Goal: Complete application form

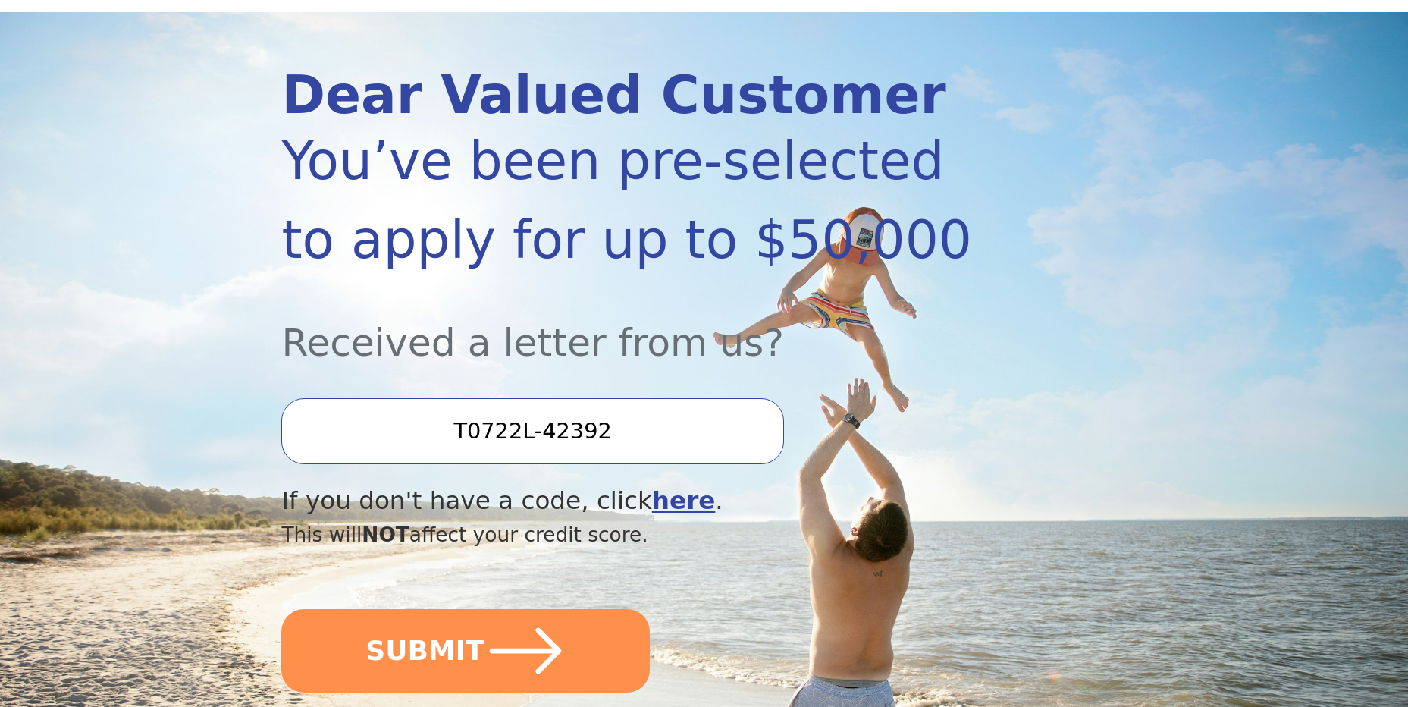
scroll to position [303, 0]
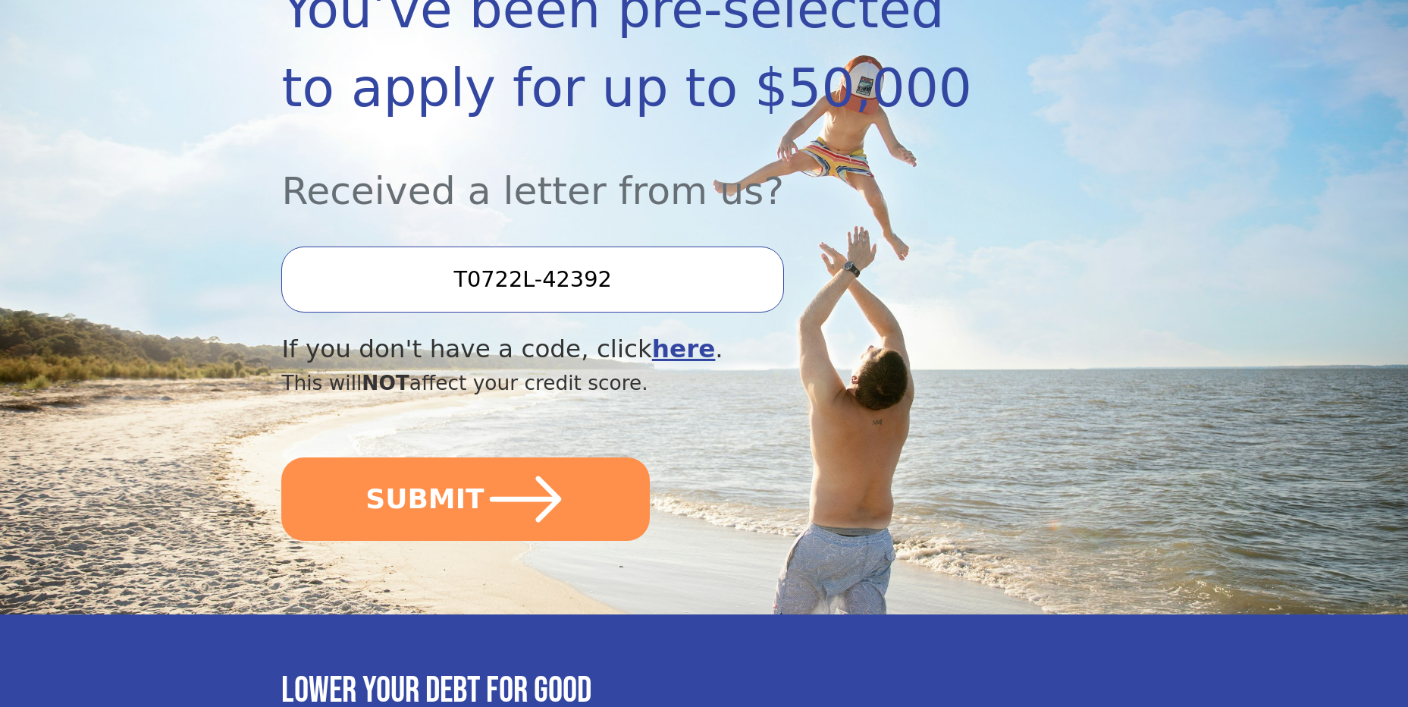
click at [572, 500] on button "SUBMIT" at bounding box center [465, 498] width 368 height 83
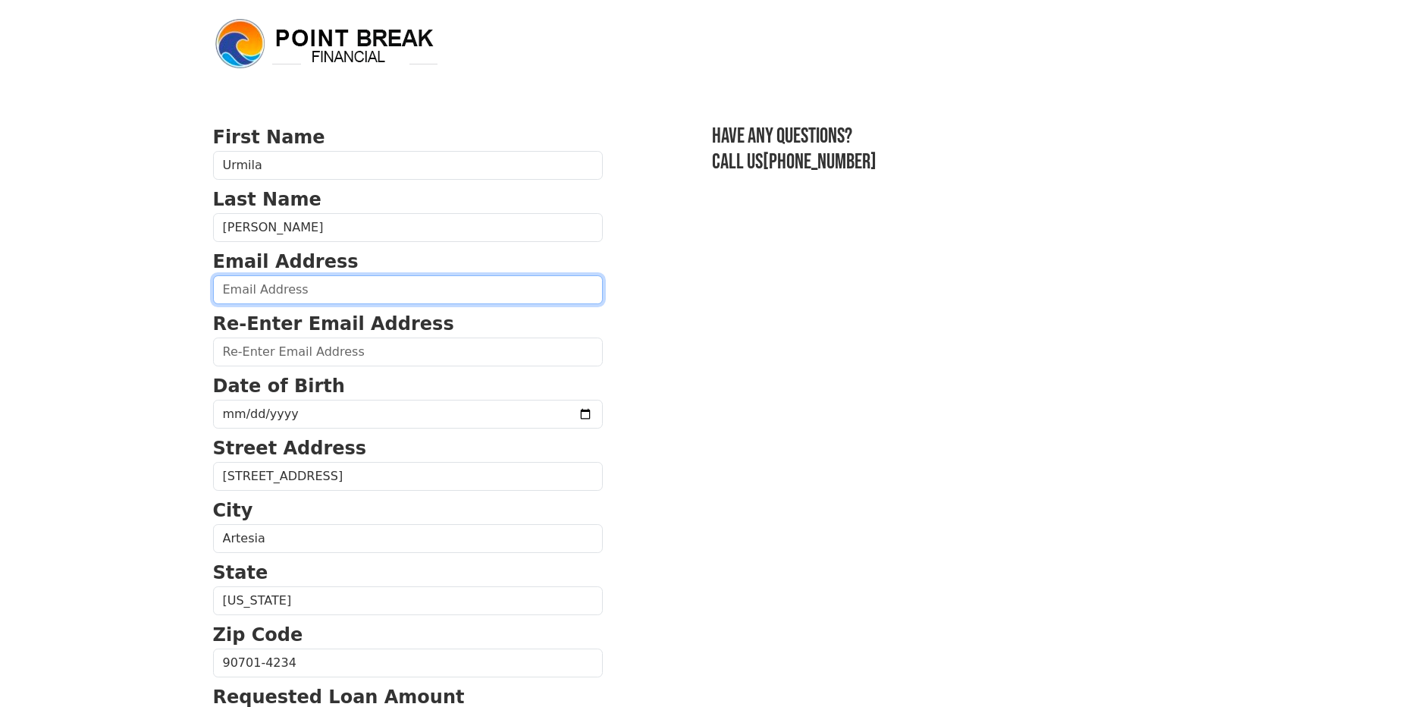
click at [428, 284] on input "email" at bounding box center [408, 289] width 390 height 29
type input "info@pcbts.com"
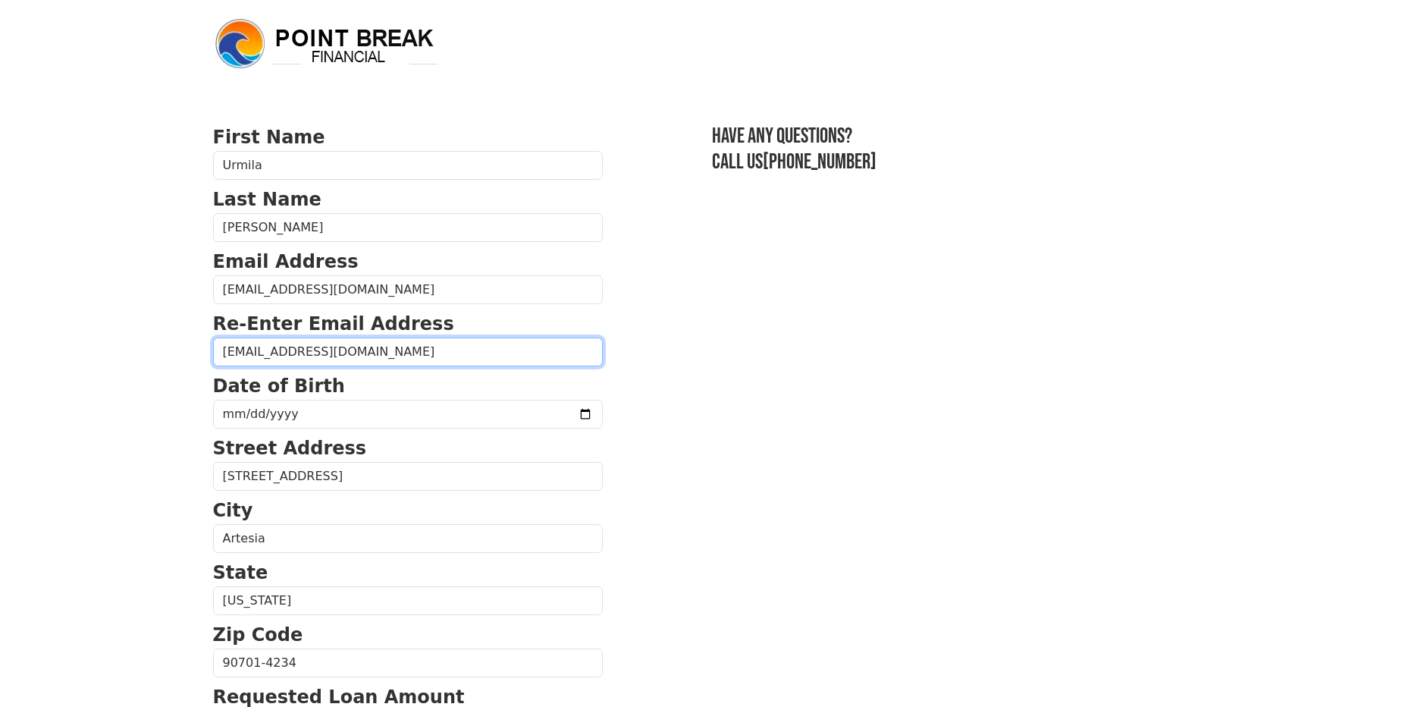
type input "info@pcbts.com"
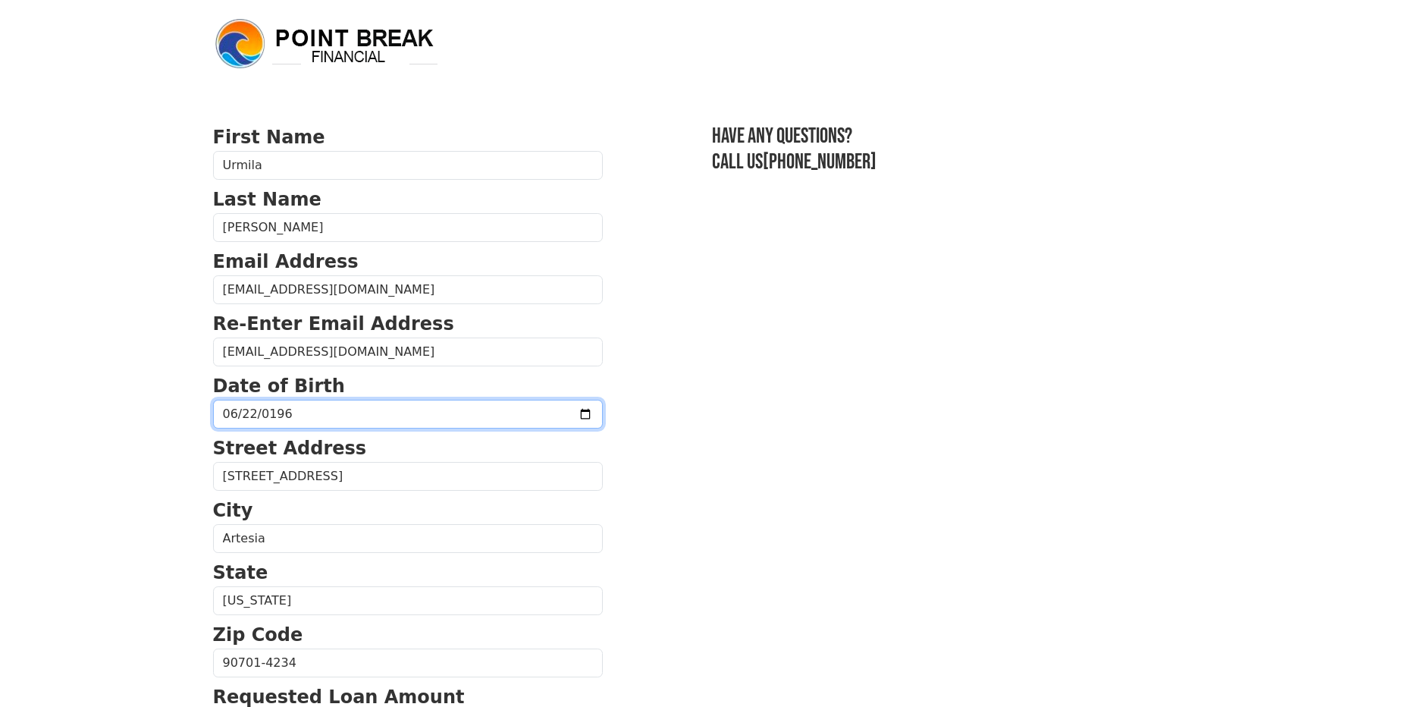
type input "1960-06-22"
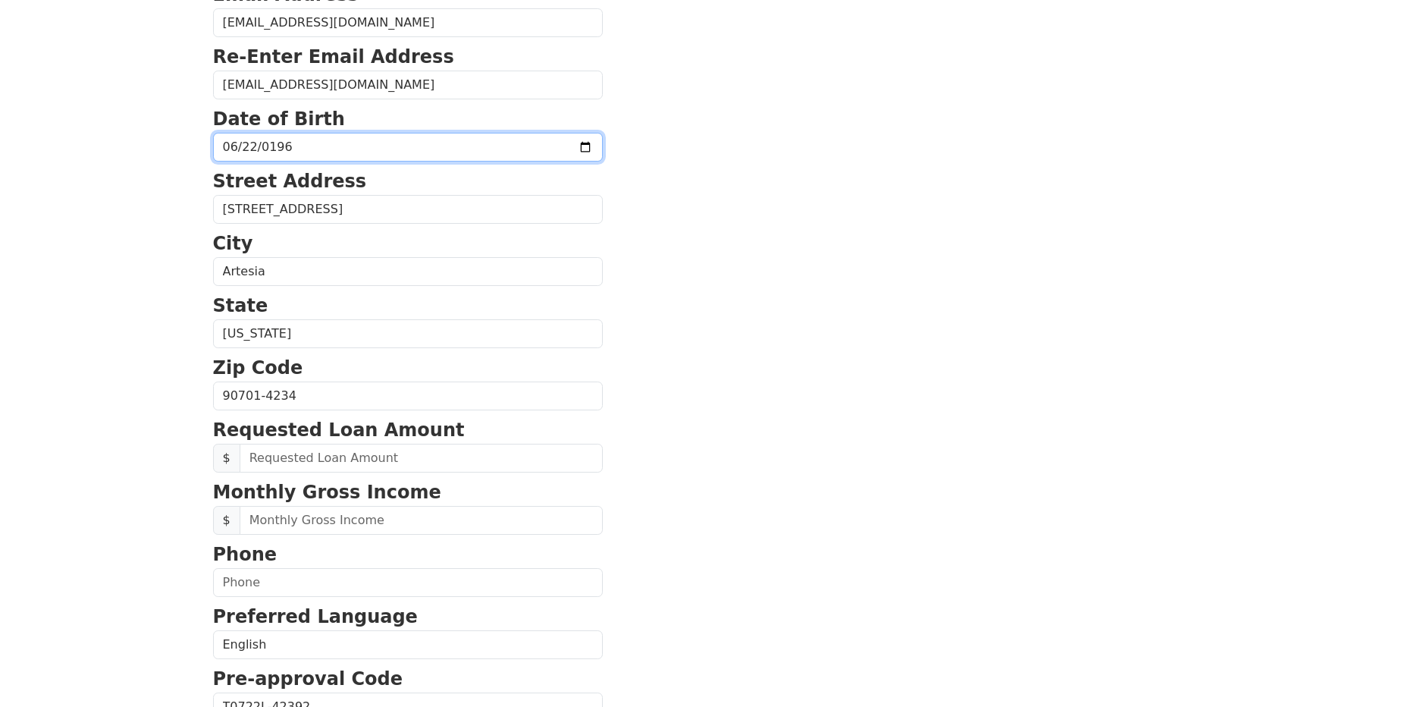
scroll to position [303, 0]
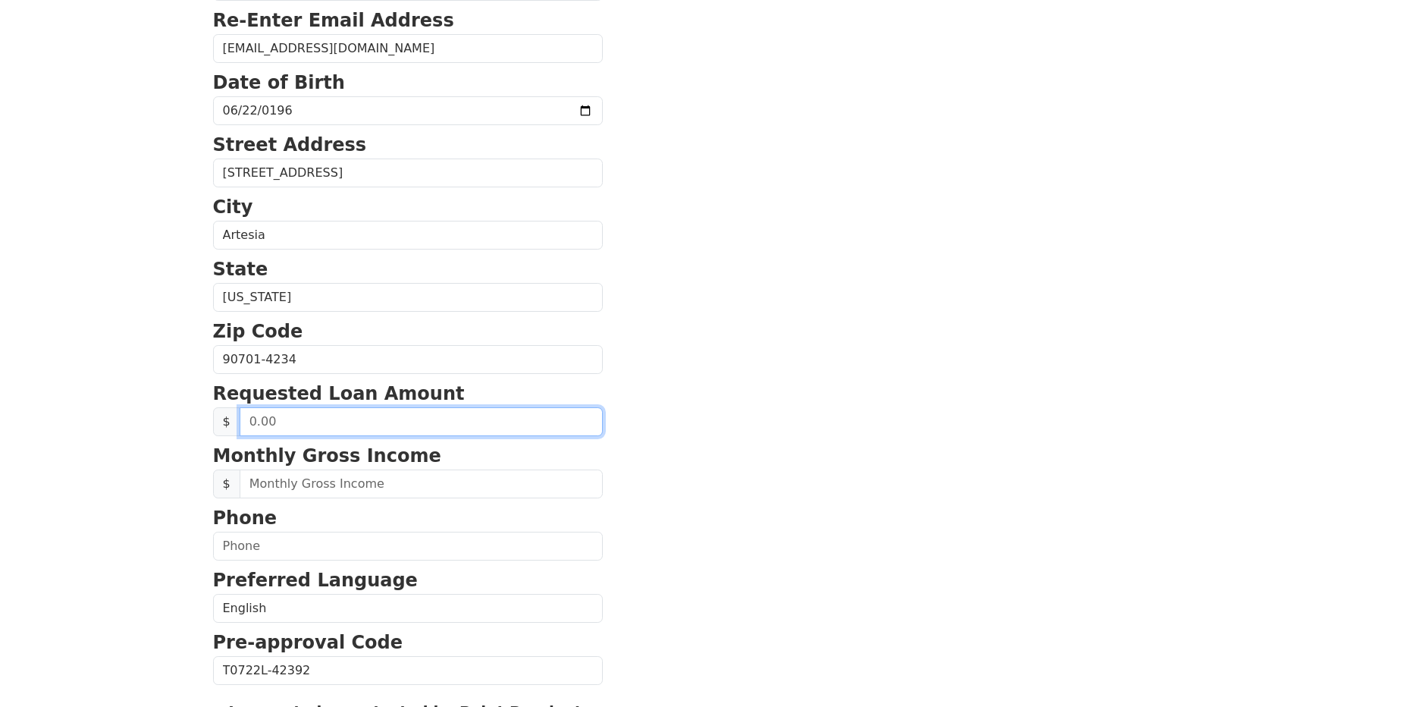
click at [412, 415] on input "text" at bounding box center [421, 421] width 363 height 29
type input "50,000.00"
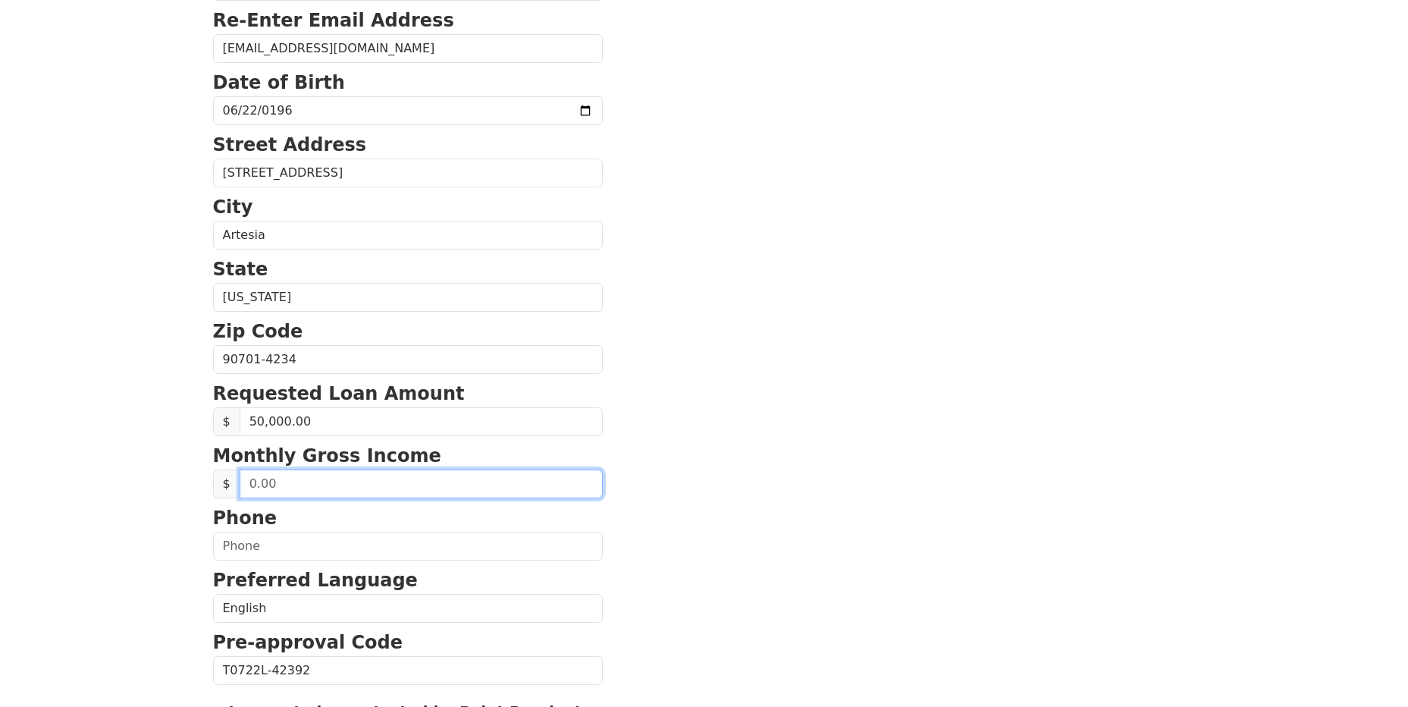
click at [412, 475] on input "text" at bounding box center [421, 483] width 363 height 29
type input "6,000.00"
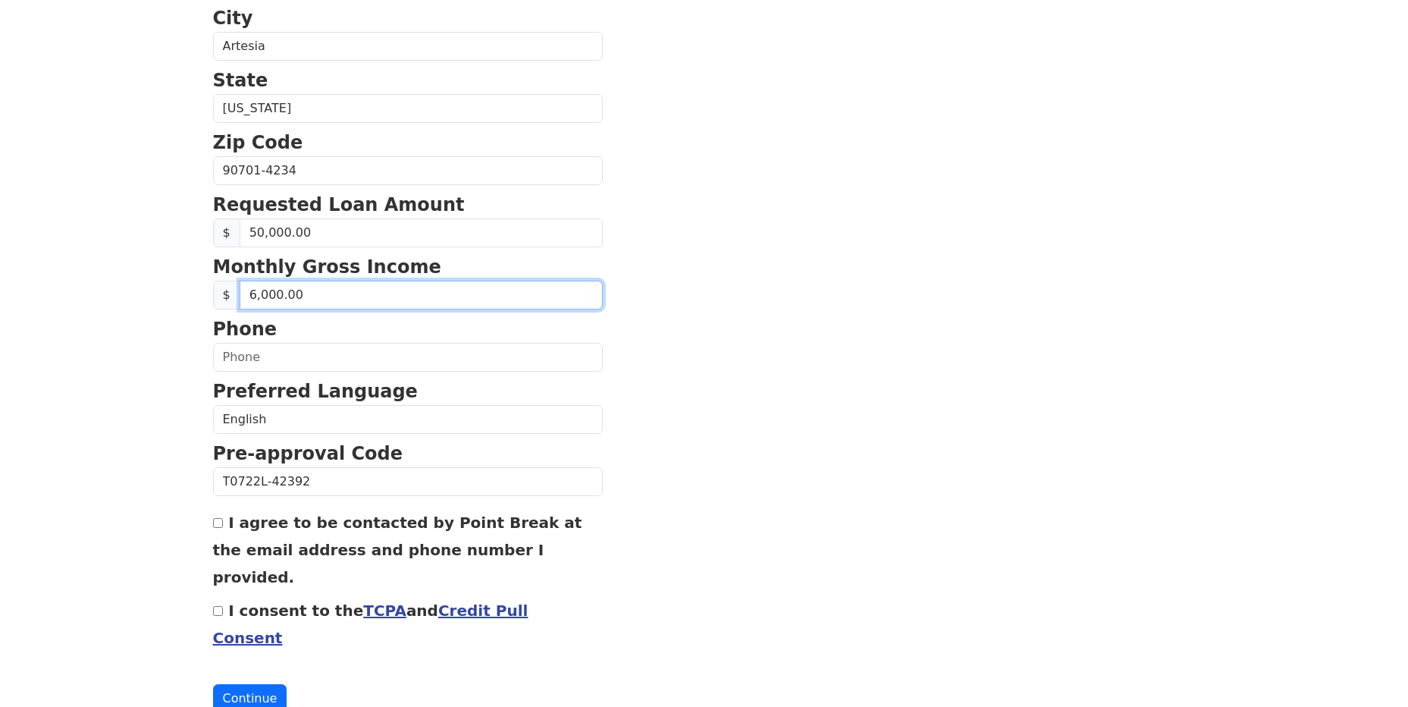
scroll to position [500, 0]
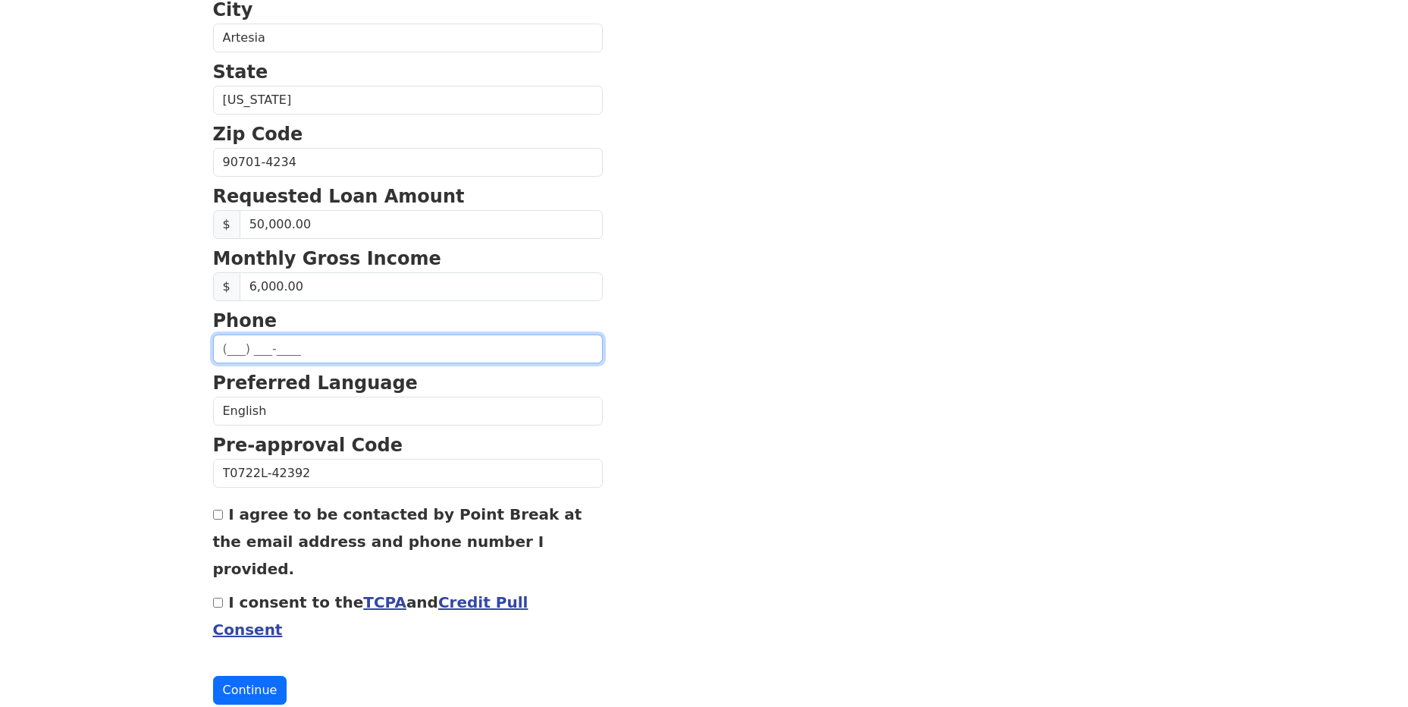
click at [364, 346] on input "text" at bounding box center [408, 348] width 390 height 29
type input "(562) 676-6108"
click at [354, 515] on label "I agree to be contacted by Point Break at the email address and phone number I …" at bounding box center [397, 541] width 369 height 73
click at [223, 515] on input "I agree to be contacted by Point Break at the email address and phone number I …" at bounding box center [218, 514] width 10 height 10
checkbox input "true"
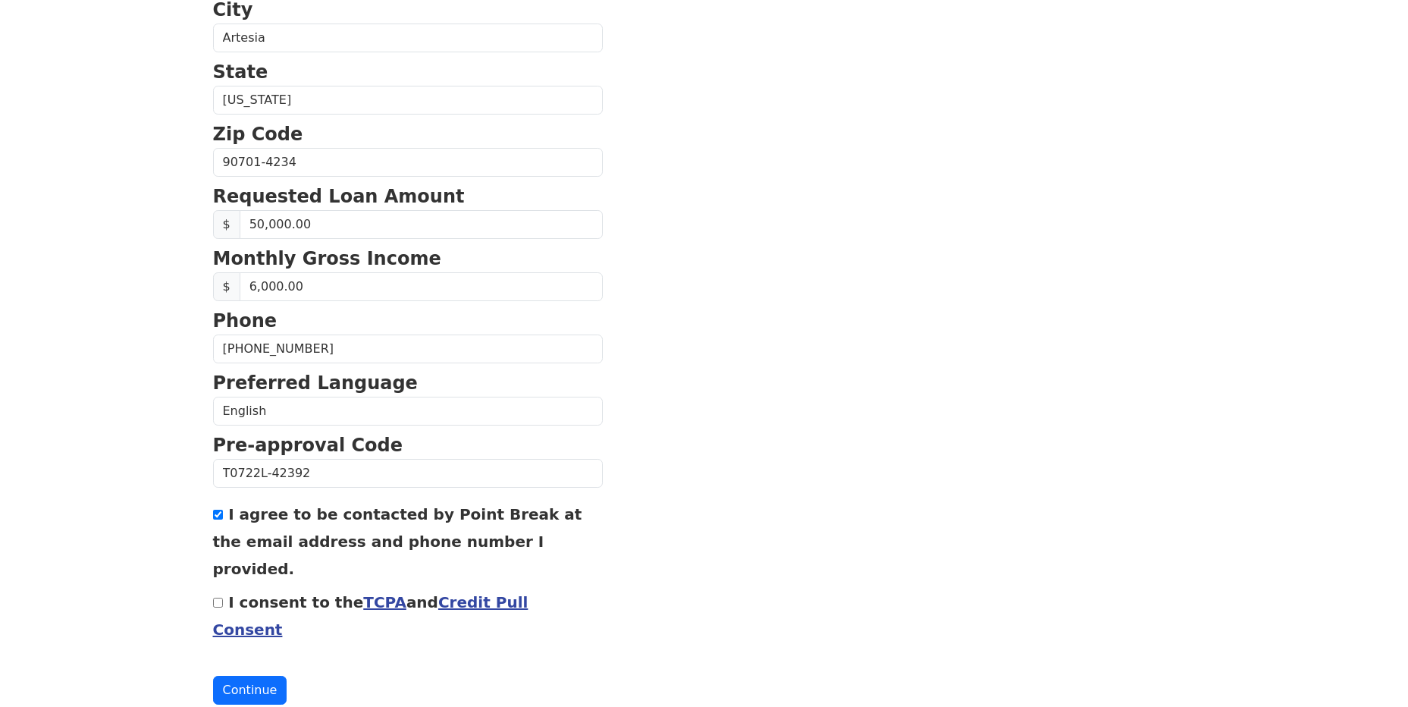
click at [283, 593] on label "I consent to the TCPA and Credit Pull Consent" at bounding box center [370, 615] width 315 height 45
click at [223, 597] on input "I consent to the TCPA and Credit Pull Consent" at bounding box center [218, 602] width 10 height 10
checkbox input "true"
click at [264, 675] on button "Continue" at bounding box center [250, 689] width 74 height 29
